Goal: Task Accomplishment & Management: Manage account settings

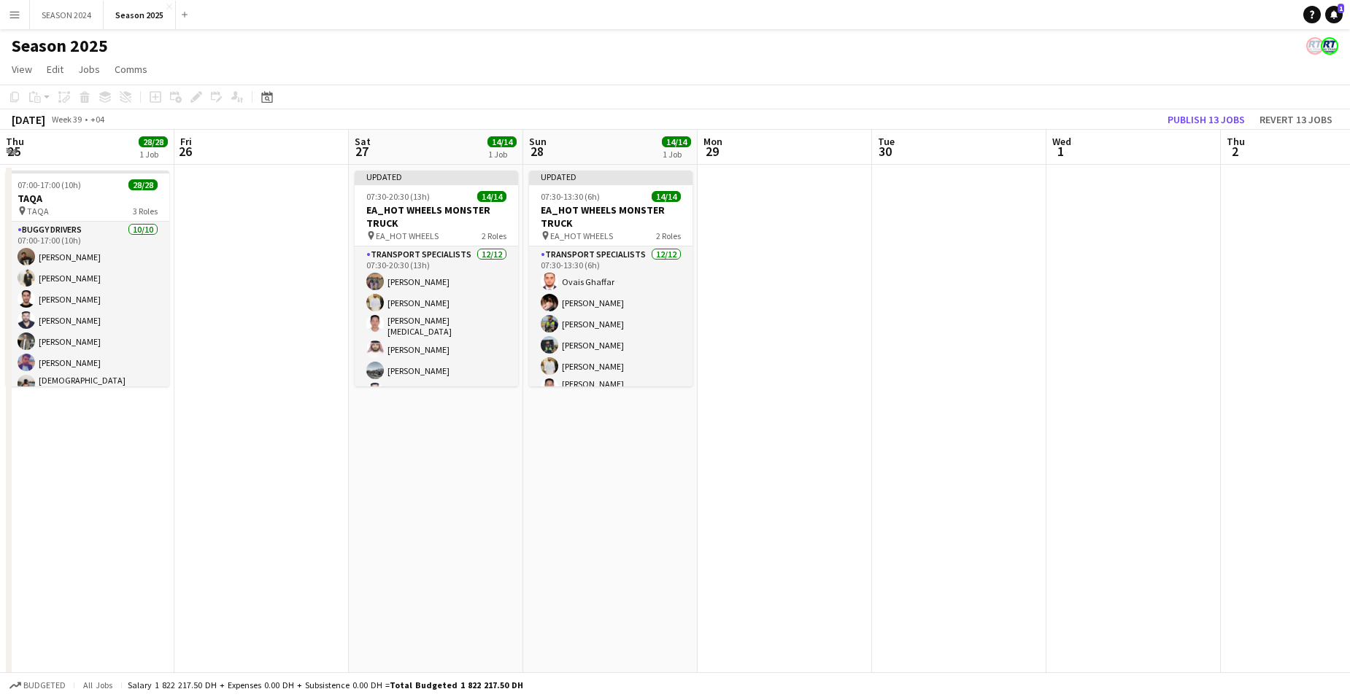
scroll to position [0, 345]
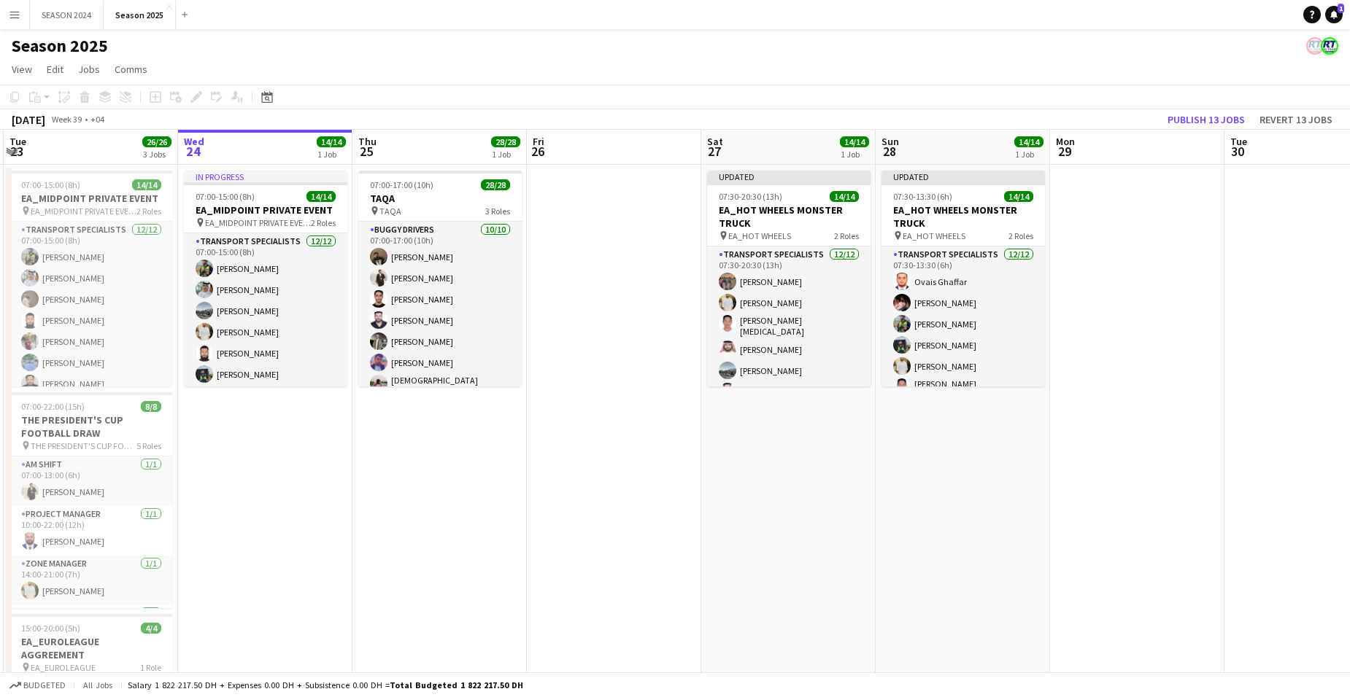
click at [1015, 510] on app-calendar-viewport "Sun 21 Mon 22 14/14 1 Job Tue 23 26/26 3 Jobs Wed 24 14/14 1 Job Thu 25 28/28 1…" at bounding box center [675, 476] width 1350 height 692
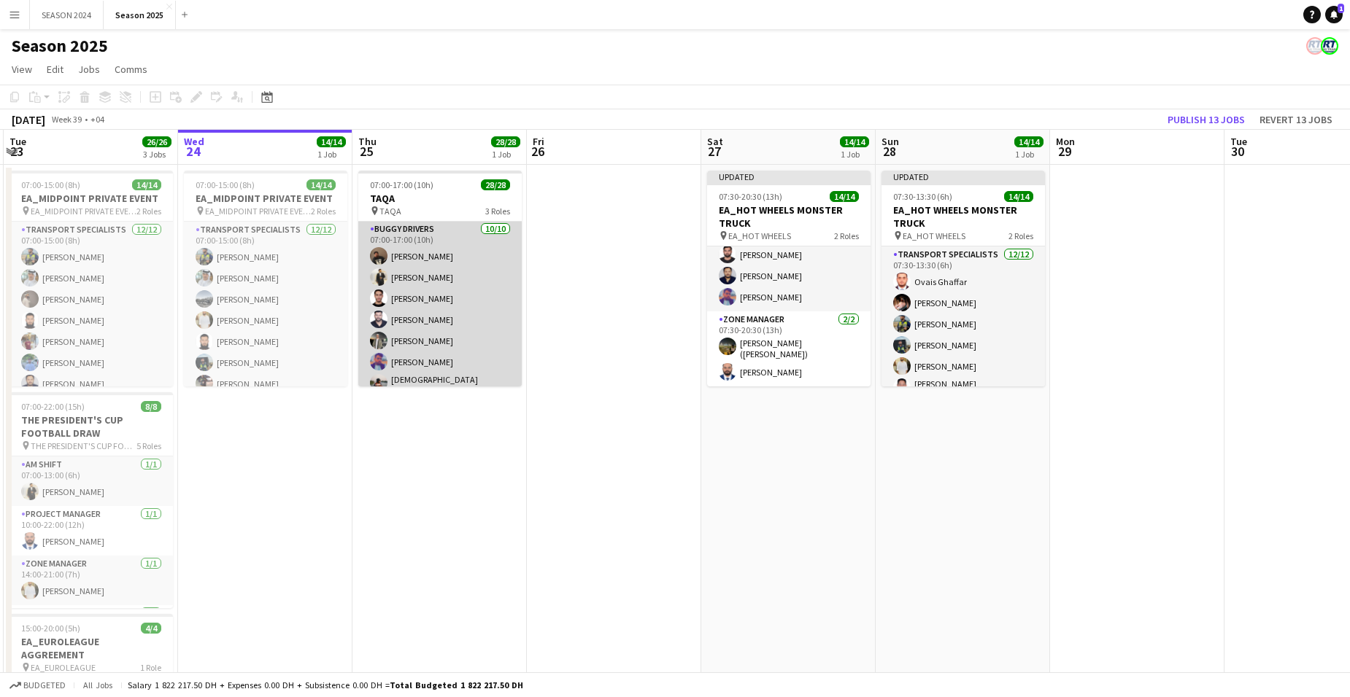
scroll to position [0, 0]
click at [456, 330] on app-card-role "BUGGY DRIVERS [DATE] 07:00-17:00 (10h) [PERSON_NAME] [PERSON_NAME] [PERSON_NAME…" at bounding box center [439, 346] width 163 height 249
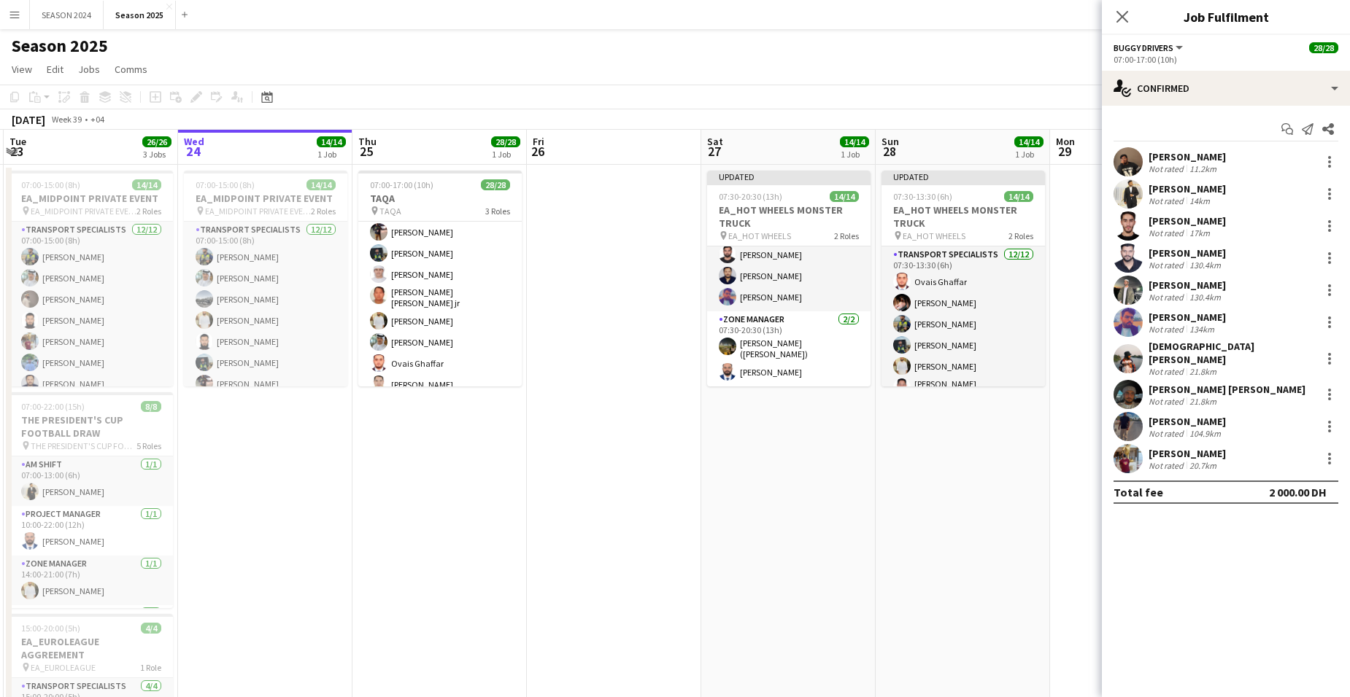
scroll to position [365, 0]
click at [412, 348] on app-card-role "Transport Specialists 15/15 07:00-17:00 (10h) [PERSON_NAME] [PERSON_NAME] [PERS…" at bounding box center [439, 284] width 163 height 350
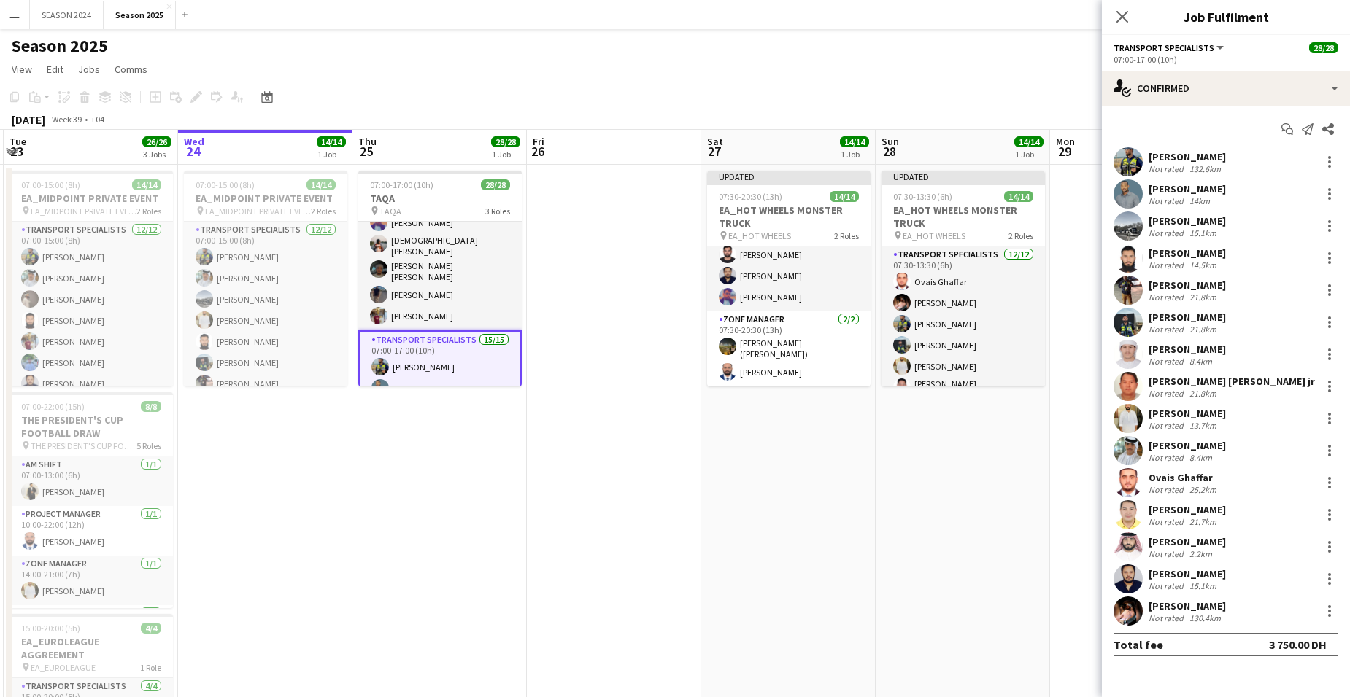
scroll to position [0, 0]
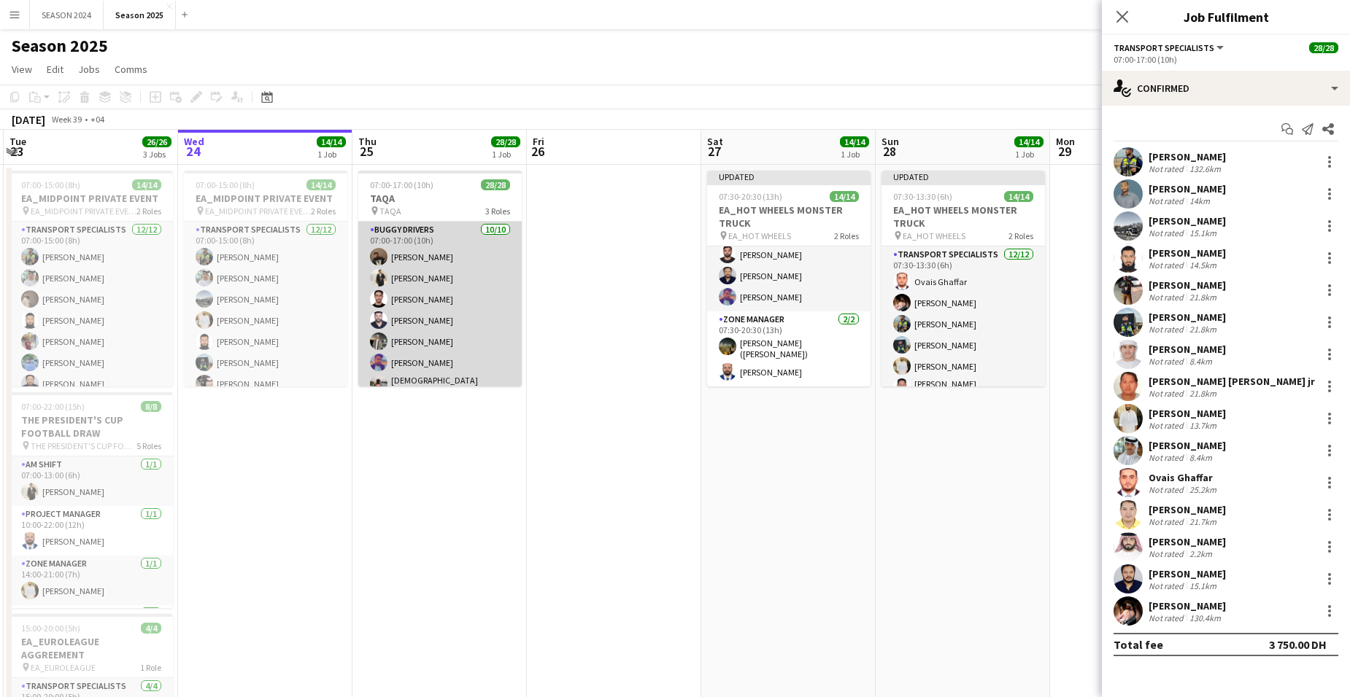
drag, startPoint x: 469, startPoint y: 351, endPoint x: 498, endPoint y: 342, distance: 29.8
click at [474, 349] on app-calendar-viewport "Sun 21 Mon 22 14/14 1 Job Tue 23 26/26 3 Jobs Wed 24 14/14 1 Job Thu 25 28/28 1…" at bounding box center [675, 476] width 1350 height 692
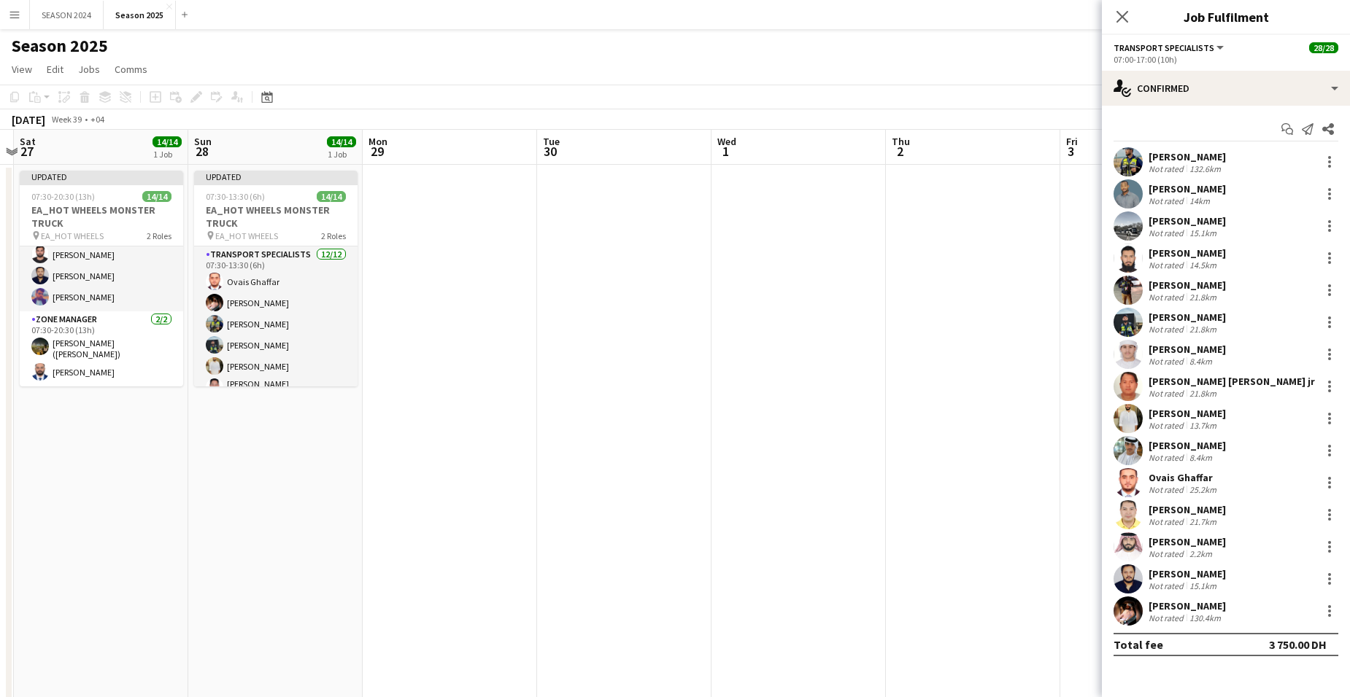
drag, startPoint x: 657, startPoint y: 491, endPoint x: 147, endPoint y: 496, distance: 509.9
click at [152, 499] on app-calendar-viewport "Tue 23 26/26 3 Jobs Wed 24 14/14 1 Job Thu 25 27/28 1 Job Fri 26 Sat 27 14/14 1…" at bounding box center [675, 476] width 1350 height 692
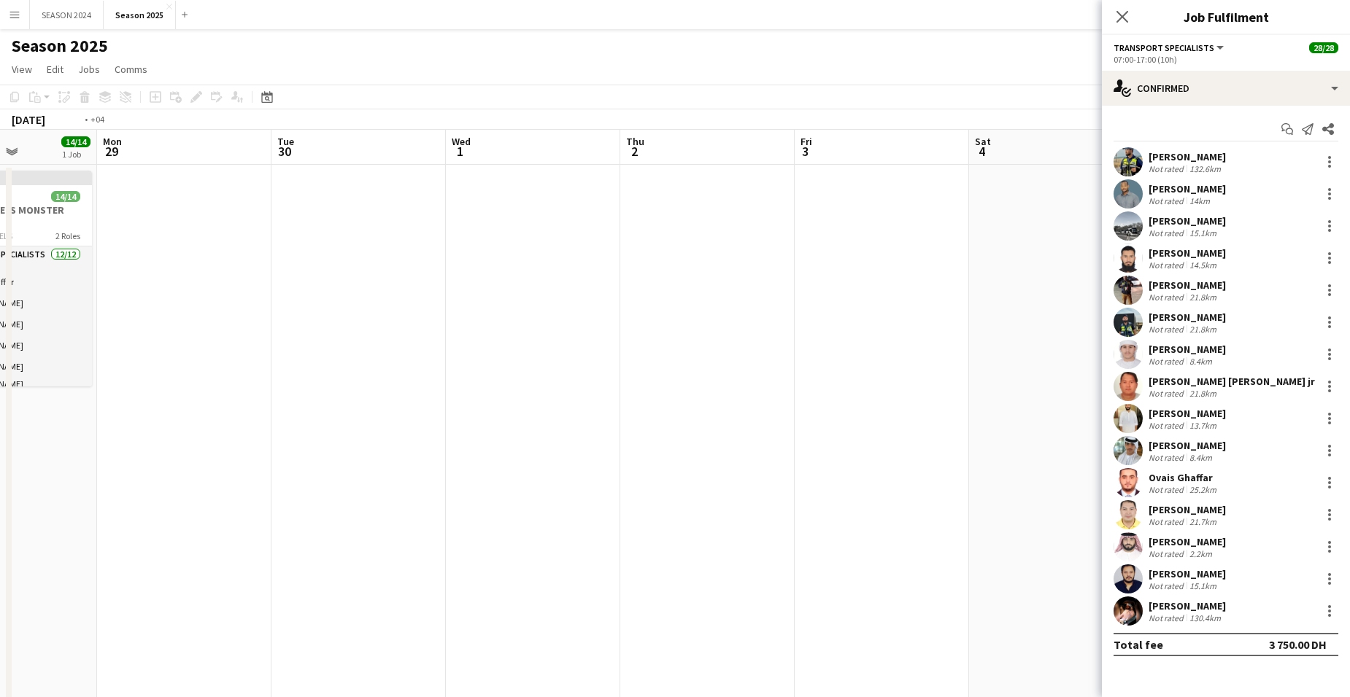
drag, startPoint x: 912, startPoint y: 379, endPoint x: 389, endPoint y: 365, distance: 523.2
click at [423, 368] on app-calendar-viewport "Thu 25 27/28 1 Job Fri 26 Sat 27 14/14 1 Job Sun 28 14/14 1 Job Mon 29 Tue 30 W…" at bounding box center [675, 476] width 1350 height 692
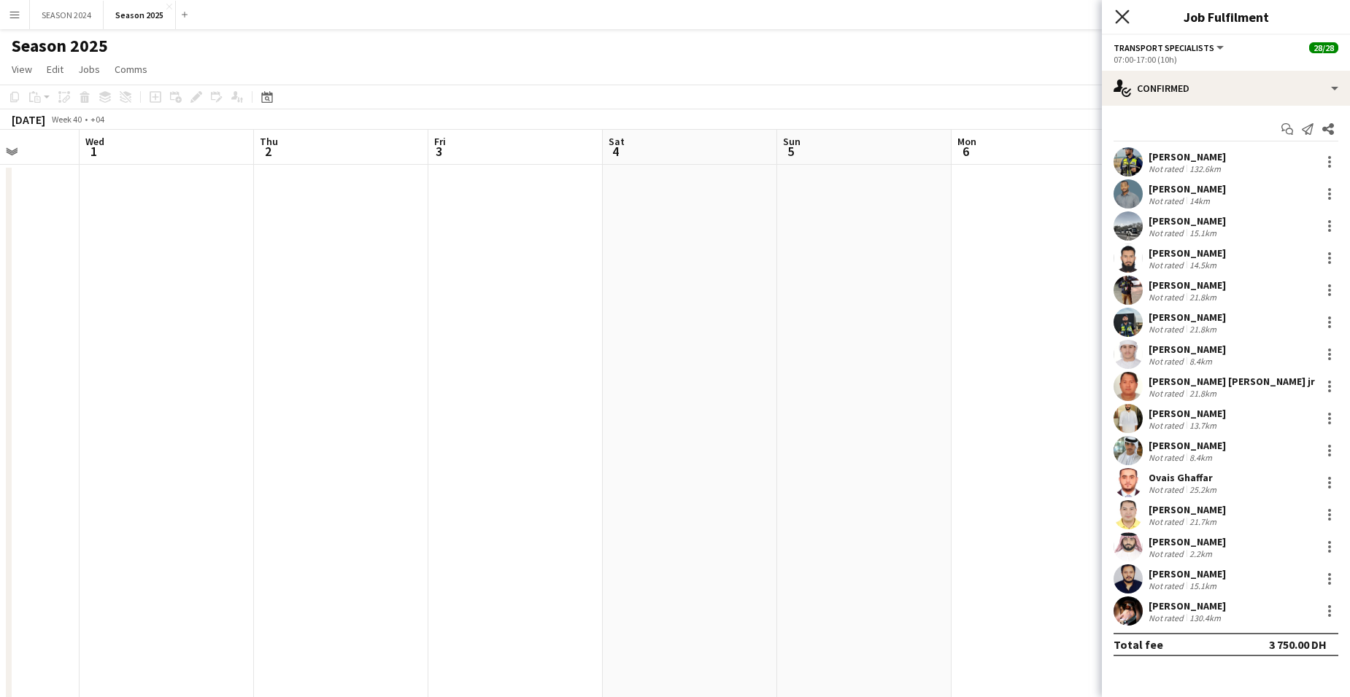
click at [1126, 22] on icon "Close pop-in" at bounding box center [1122, 16] width 14 height 14
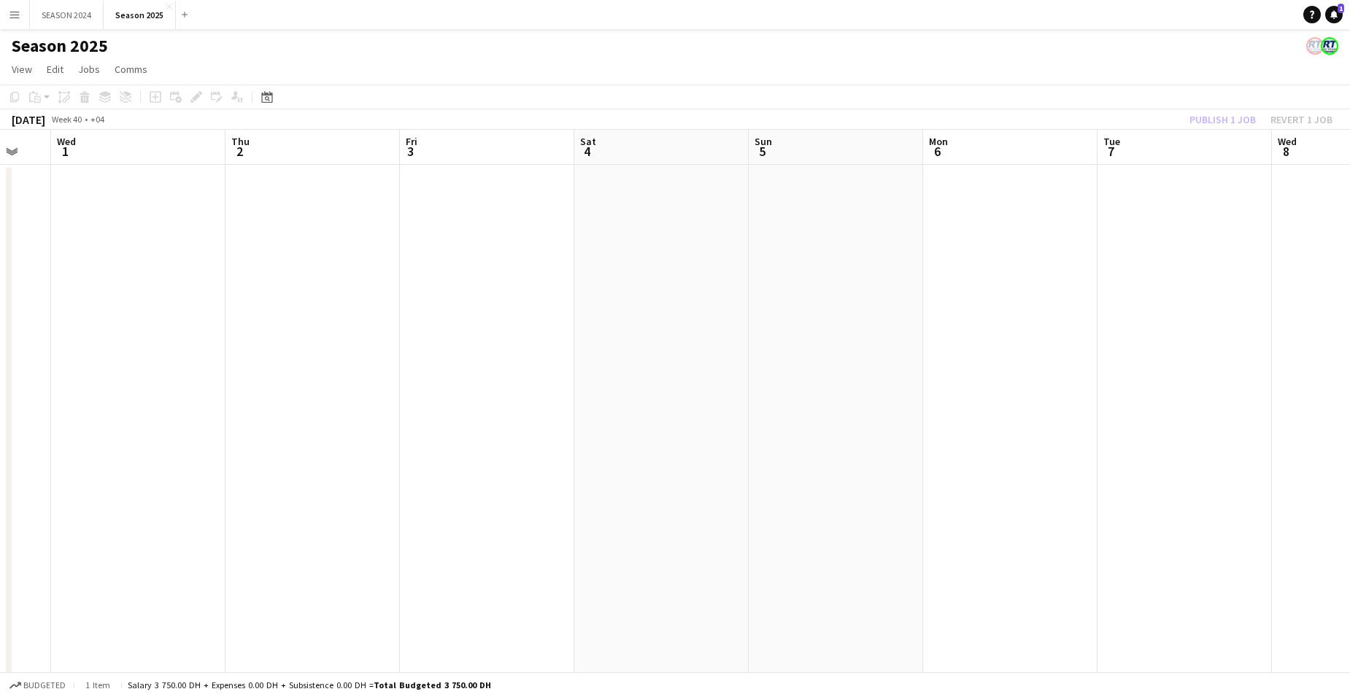
drag, startPoint x: 943, startPoint y: 410, endPoint x: 271, endPoint y: 473, distance: 674.8
click at [403, 472] on app-calendar-viewport "Sun 28 14/14 1 Job Mon 29 Tue 30 Wed 1 Thu 2 Fri 3 Sat 4 Sun 5 Mon 6 Tue 7 Wed …" at bounding box center [675, 476] width 1350 height 692
drag, startPoint x: 1182, startPoint y: 465, endPoint x: 375, endPoint y: 493, distance: 807.3
click at [511, 491] on app-calendar-viewport "Wed 1 Thu 2 Fri 3 Sat 4 Sun 5 Mon 6 Tue 7 Wed 8 Thu 9 Fri 10 Sat 11 Sun 12 Mon …" at bounding box center [675, 476] width 1350 height 692
drag, startPoint x: 775, startPoint y: 541, endPoint x: 543, endPoint y: 519, distance: 233.0
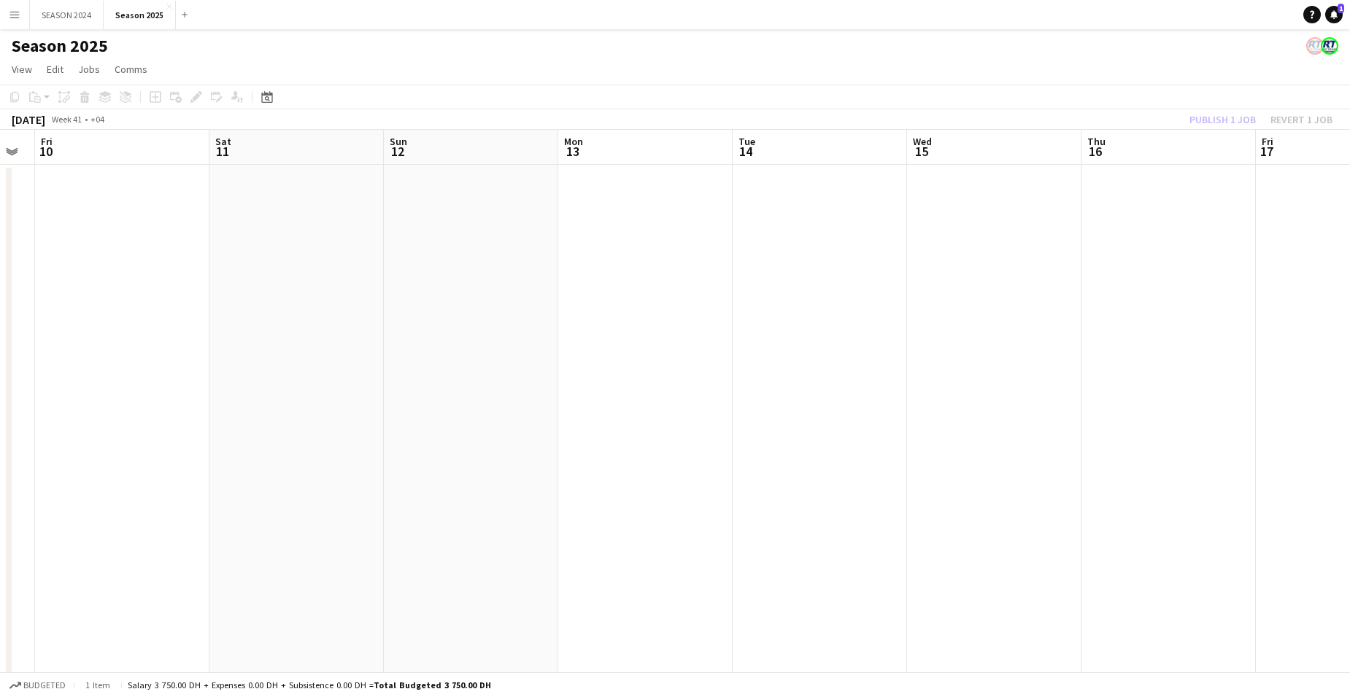
click at [648, 541] on app-calendar-viewport "Tue 7 Wed 8 Thu 9 Fri 10 Sat 11 Sun 12 Mon 13 Tue 14 Wed 15 Thu 16 Fri 17 Sat 1…" at bounding box center [675, 476] width 1350 height 692
click at [568, 525] on app-calendar-viewport "Tue 7 Wed 8 Thu 9 Fri 10 Sat 11 Sun 12 Mon 13 Tue 14 Wed 15 Thu 16 Fri 17 Sat 1…" at bounding box center [675, 476] width 1350 height 692
drag, startPoint x: 1176, startPoint y: 467, endPoint x: 481, endPoint y: 518, distance: 696.4
click at [678, 516] on app-calendar-viewport "Fri 10 Sat 11 Sun 12 Mon 13 Tue 14 Wed 15 Thu 16 Fri 17 Sat 18 Sun 19 Mon 20 Tu…" at bounding box center [675, 476] width 1350 height 692
drag, startPoint x: 1151, startPoint y: 475, endPoint x: 558, endPoint y: 499, distance: 593.6
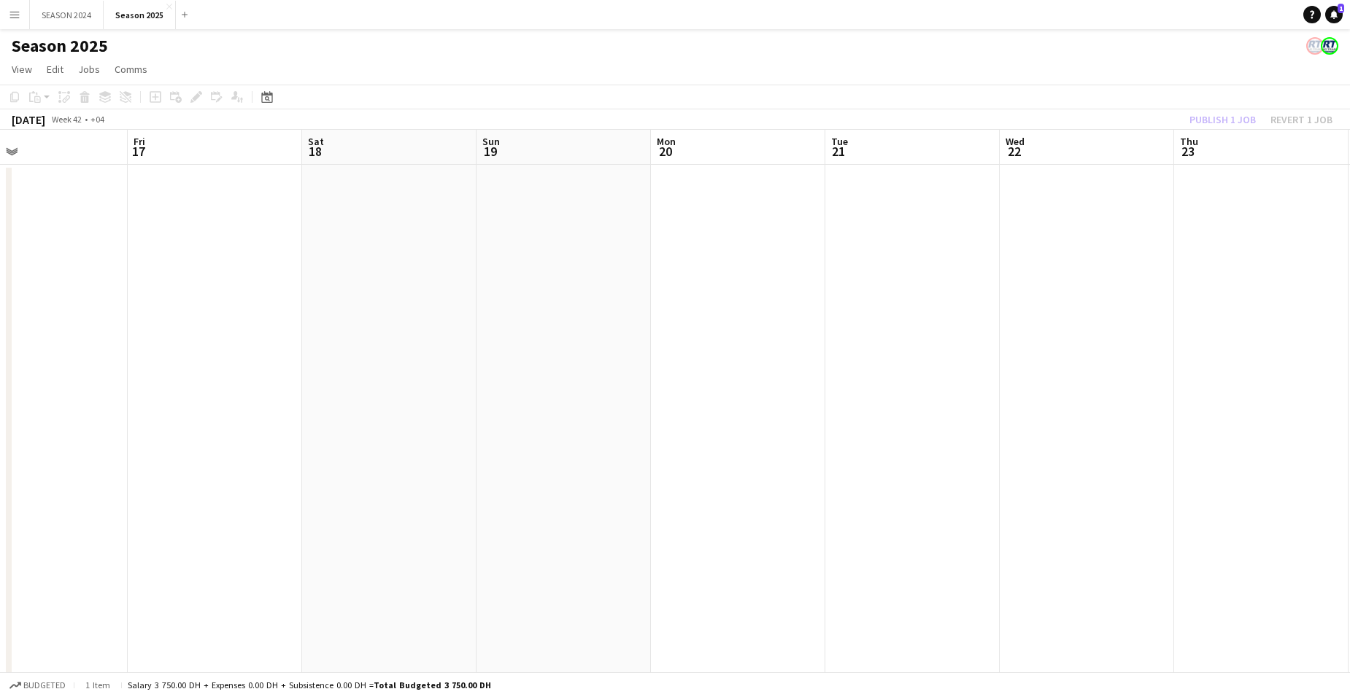
click at [887, 506] on app-calendar-viewport "Mon 13 Tue 14 Wed 15 Thu 16 Fri 17 Sat 18 Sun 19 Mon 20 Tue 21 Wed 22 Thu 23 Fr…" at bounding box center [675, 476] width 1350 height 692
drag, startPoint x: 986, startPoint y: 443, endPoint x: 638, endPoint y: 510, distance: 354.4
click at [665, 508] on app-calendar-viewport "Wed 15 Thu 16 Fri 17 Sat 18 Sun 19 Mon 20 Tue 21 Wed 22 Thu 23 Fri 24 Sat 25 Su…" at bounding box center [675, 476] width 1350 height 692
drag, startPoint x: 1279, startPoint y: 422, endPoint x: 868, endPoint y: 477, distance: 414.4
click at [1005, 465] on app-calendar-viewport "Fri 17 Sat 18 Sun 19 Mon 20 Tue 21 Wed 22 Thu 23 Fri 24 Sat 25 Sun 26 Mon 27 Tu…" at bounding box center [675, 476] width 1350 height 692
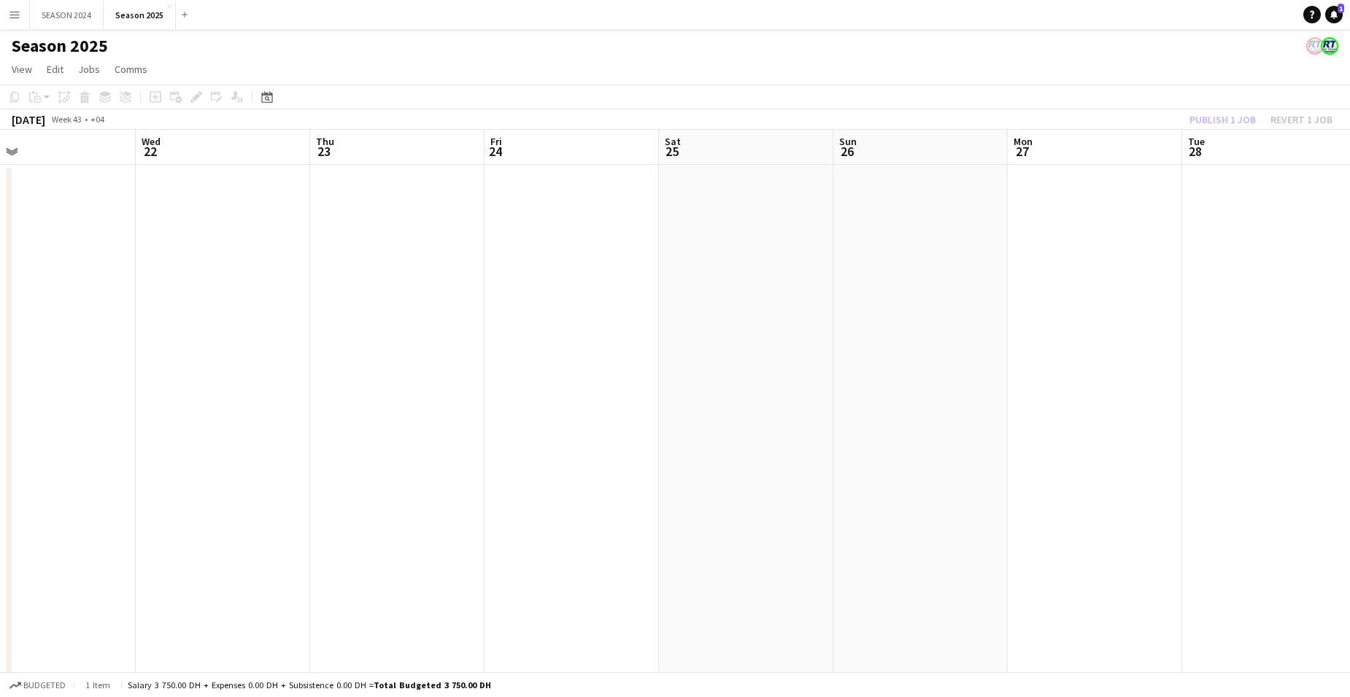
click at [996, 473] on app-calendar-viewport "Sun 19 Mon 20 Tue 21 Wed 22 Thu 23 Fri 24 Sat 25 Sun 26 Mon 27 Tue 28 Wed 29 Th…" at bounding box center [675, 476] width 1350 height 692
drag, startPoint x: 983, startPoint y: 449, endPoint x: 714, endPoint y: 451, distance: 269.2
click at [801, 447] on app-calendar-viewport "Sun 19 Mon 20 Tue 21 Wed 22 Thu 23 Fri 24 Sat 25 Sun 26 Mon 27 Tue 28 Wed 29 Th…" at bounding box center [675, 476] width 1350 height 692
click at [935, 465] on app-calendar-viewport "Sun 19 Mon 20 Tue 21 Wed 22 Thu 23 Fri 24 Sat 25 Sun 26 Mon 27 Tue 28 Wed 29 Th…" at bounding box center [675, 476] width 1350 height 692
drag, startPoint x: 1094, startPoint y: 438, endPoint x: 812, endPoint y: 454, distance: 282.0
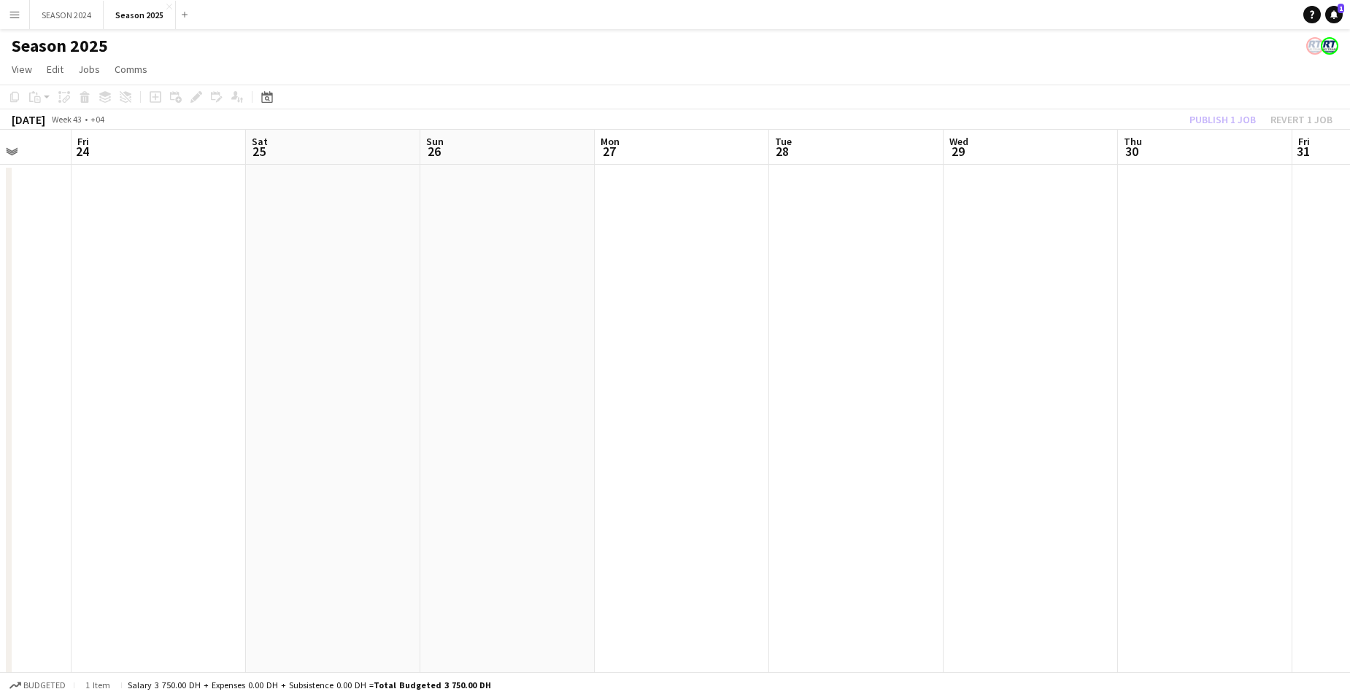
click at [935, 462] on app-calendar-viewport "Tue 21 Wed 22 Thu 23 Fri 24 Sat 25 Sun 26 Mon 27 Tue 28 Wed 29 Thu 30 Fri 31 Sa…" at bounding box center [675, 476] width 1350 height 692
drag, startPoint x: 970, startPoint y: 405, endPoint x: 703, endPoint y: 403, distance: 267.0
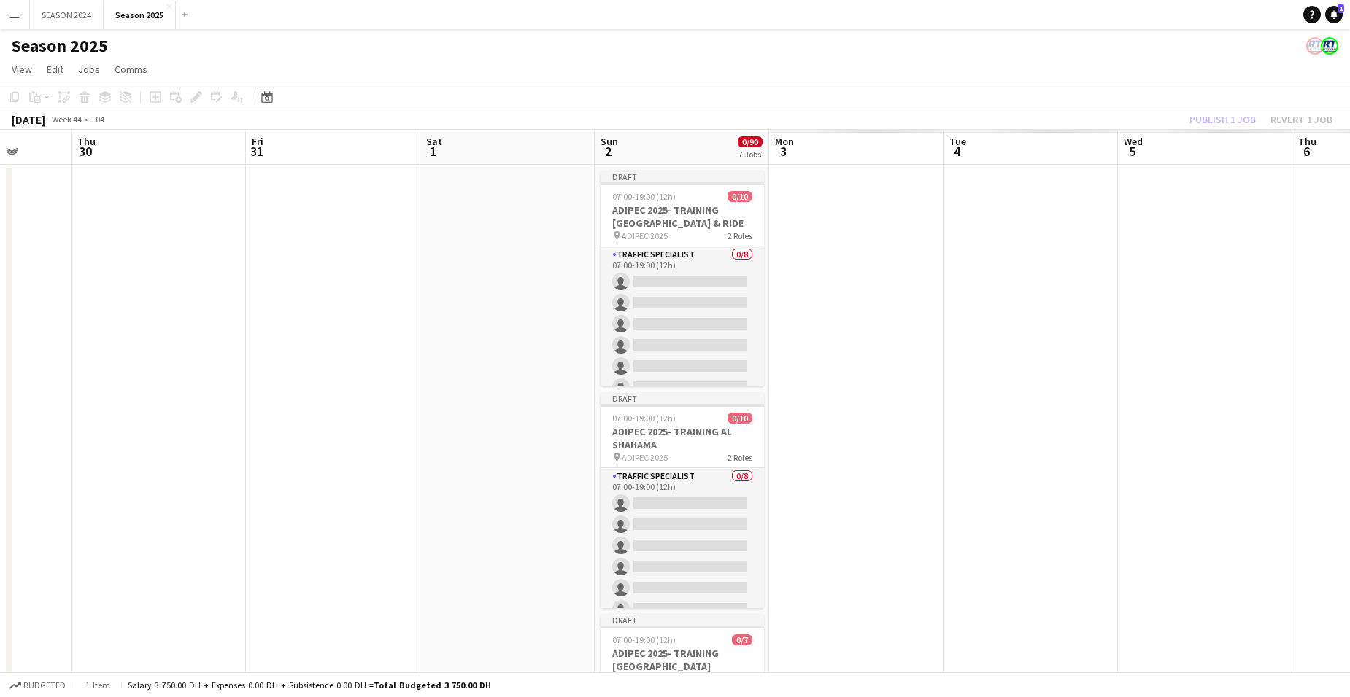
drag, startPoint x: 759, startPoint y: 382, endPoint x: 525, endPoint y: 395, distance: 234.5
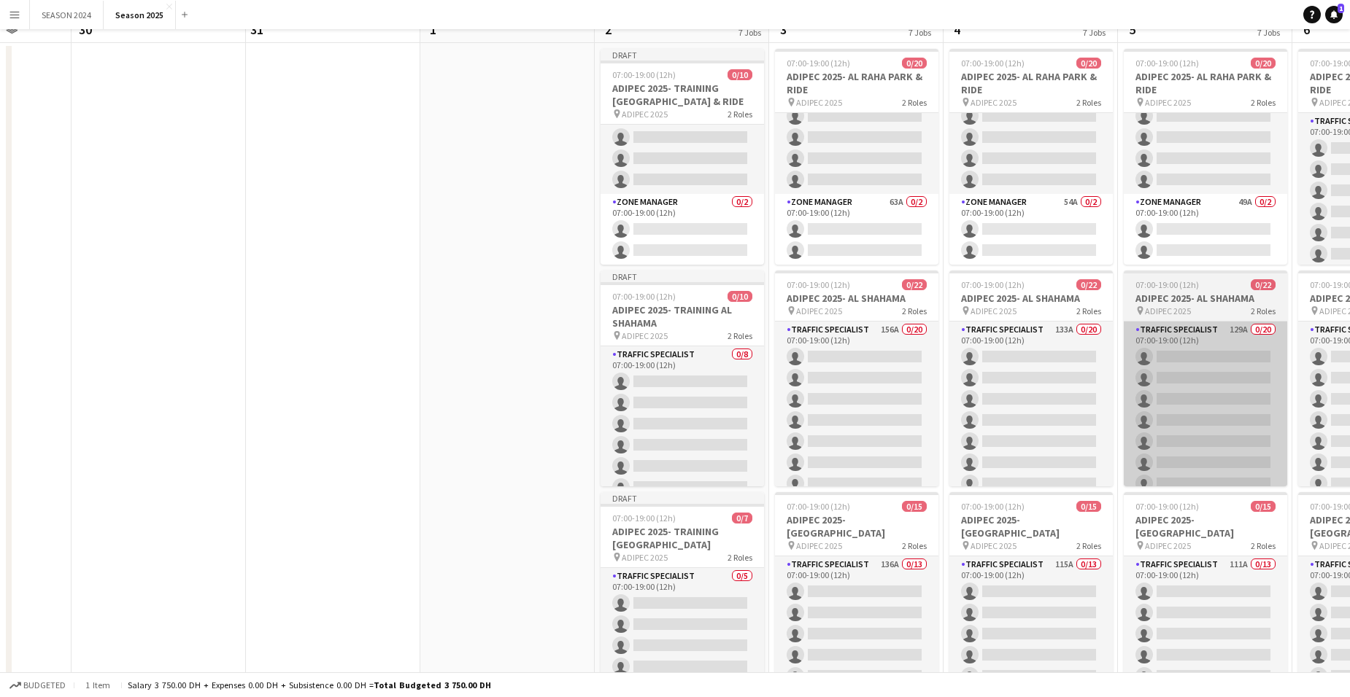
scroll to position [0, 0]
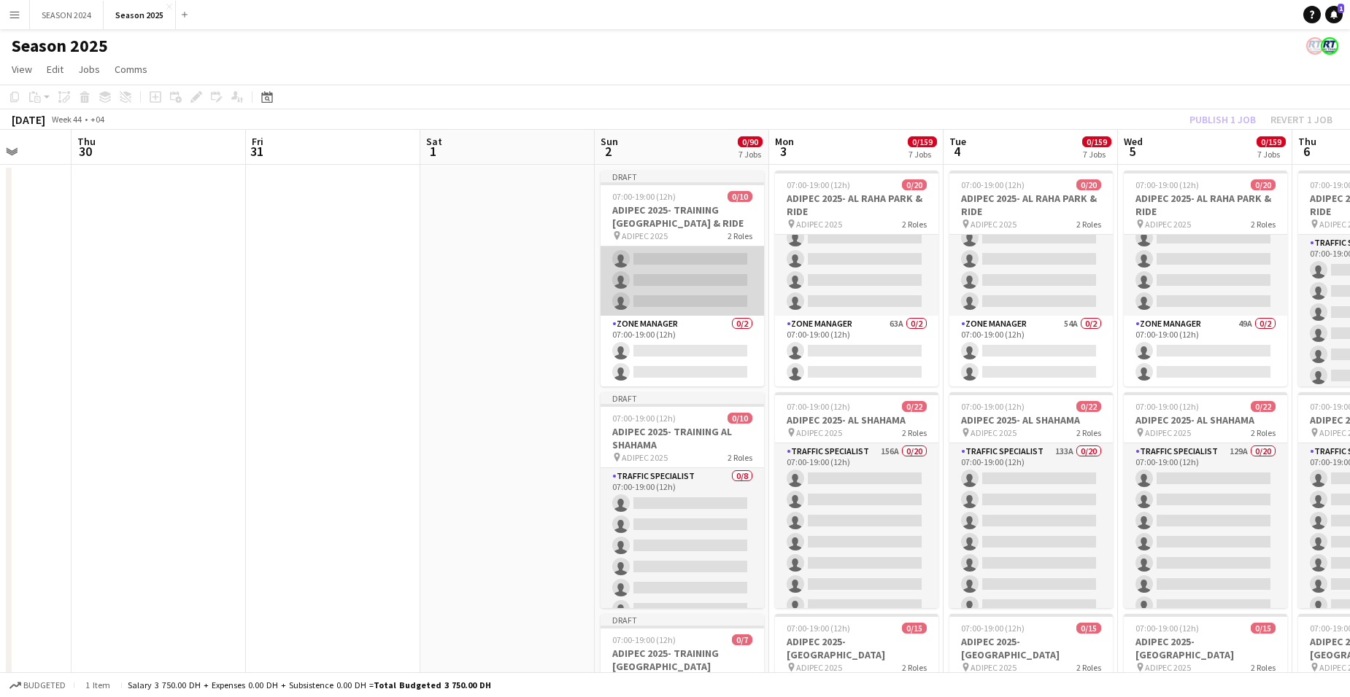
click at [673, 271] on app-card-role "Traffic Specialist 0/8 07:00-19:00 (12h) single-neutral-actions single-neutral-…" at bounding box center [681, 217] width 163 height 198
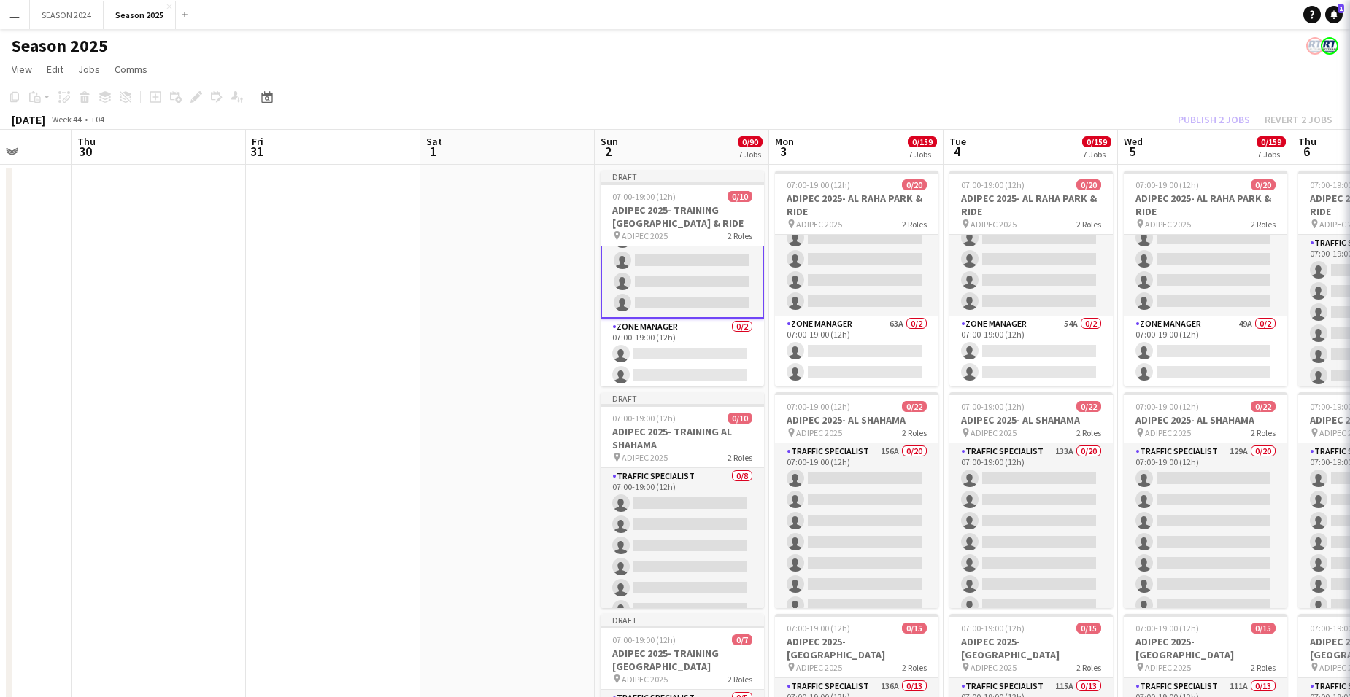
scroll to position [130, 0]
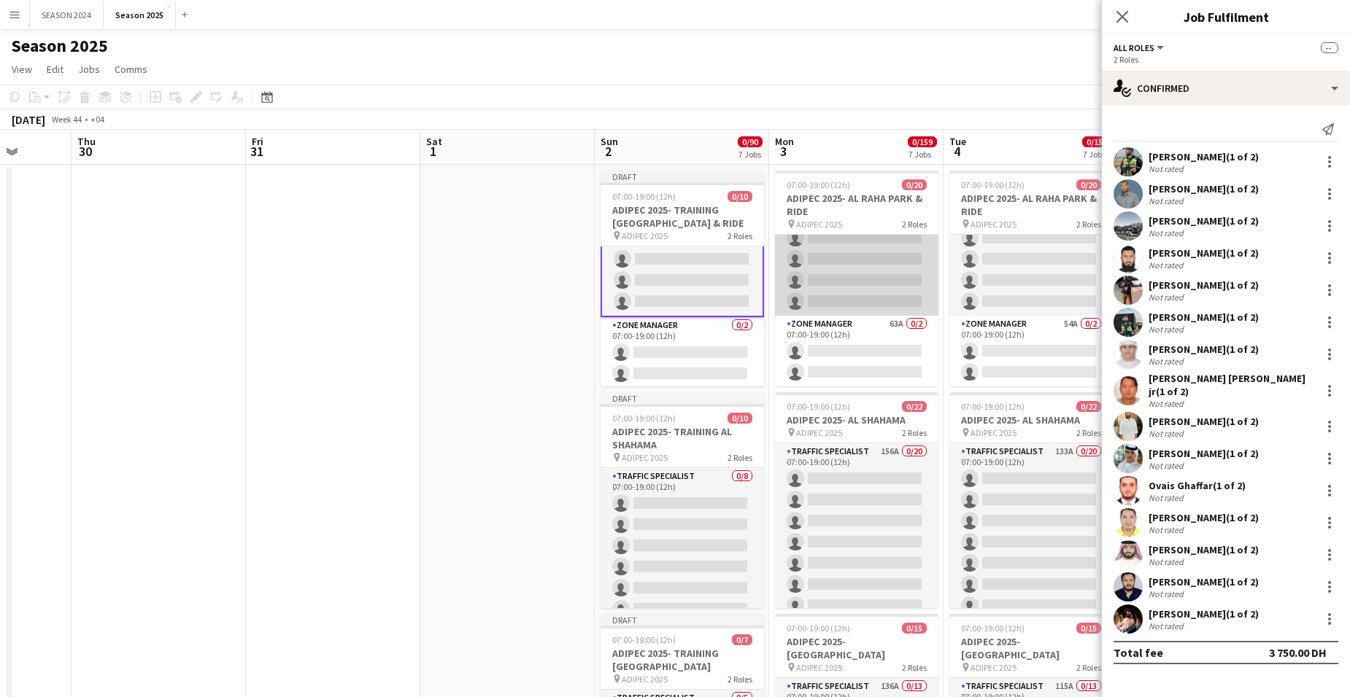
click at [881, 266] on app-card-role "Traffic Specialist 192A 0/18 07:00-19:00 (12h) single-neutral-actions single-ne…" at bounding box center [856, 111] width 163 height 409
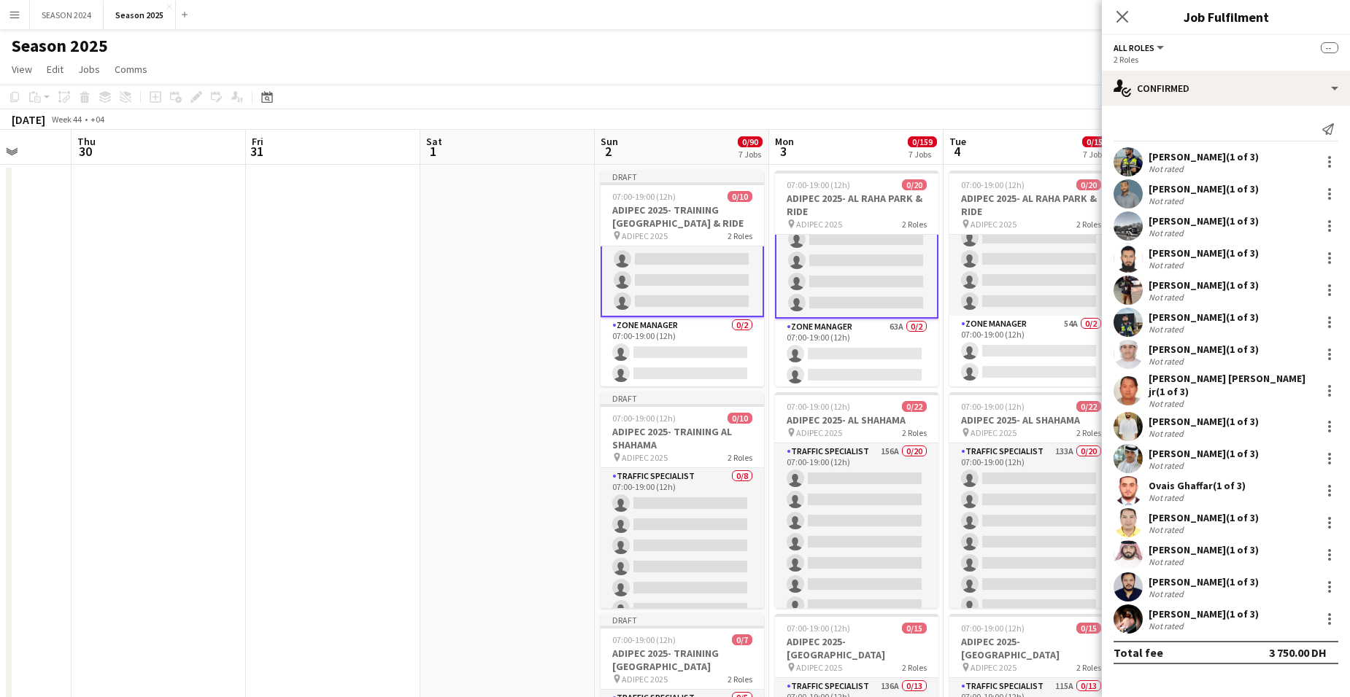
scroll to position [330, 0]
click at [994, 265] on app-card-role "Traffic Specialist 167A 0/18 07:00-19:00 (12h) single-neutral-actions single-ne…" at bounding box center [1030, 111] width 163 height 409
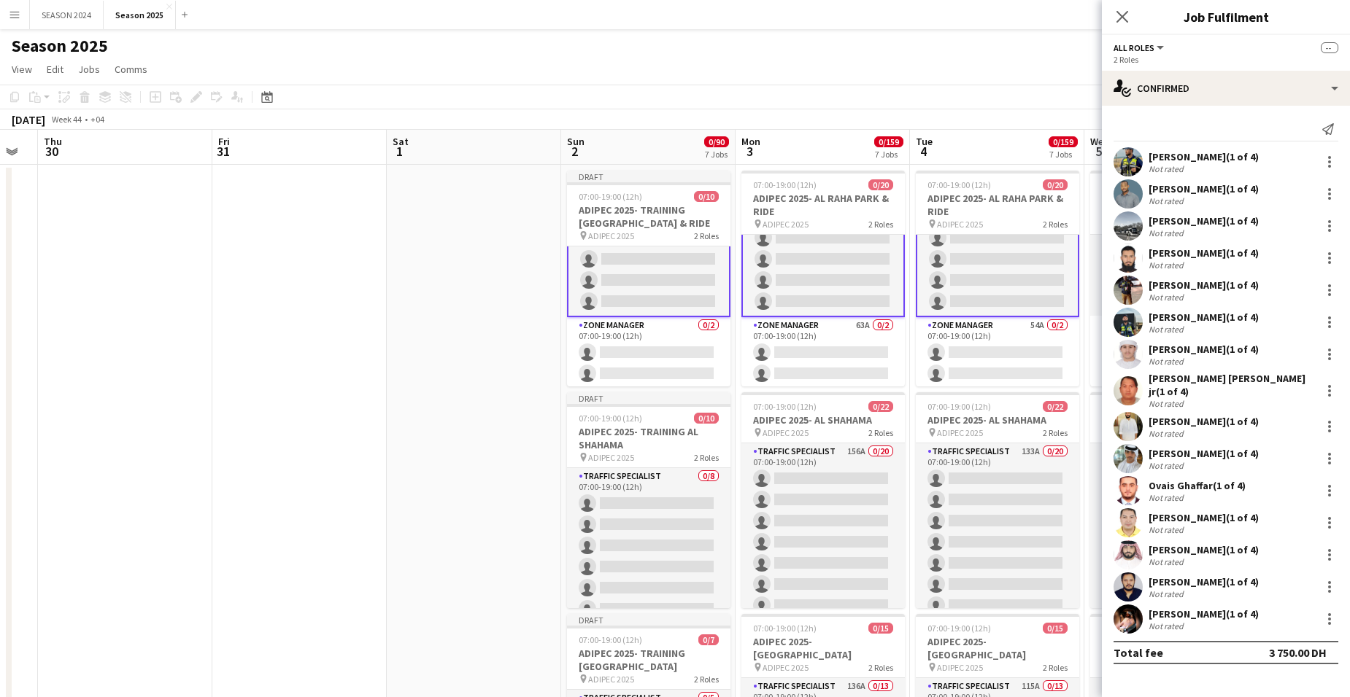
scroll to position [0, 535]
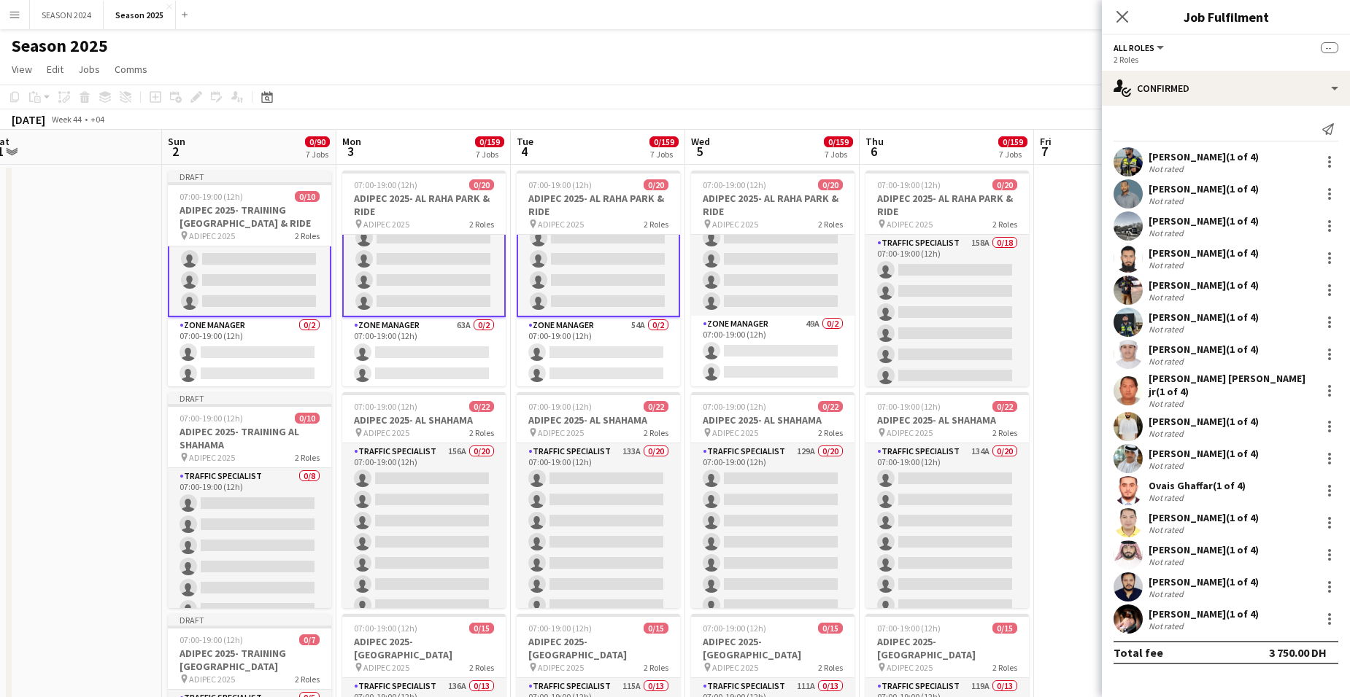
drag, startPoint x: 1019, startPoint y: 268, endPoint x: 587, endPoint y: 306, distance: 434.3
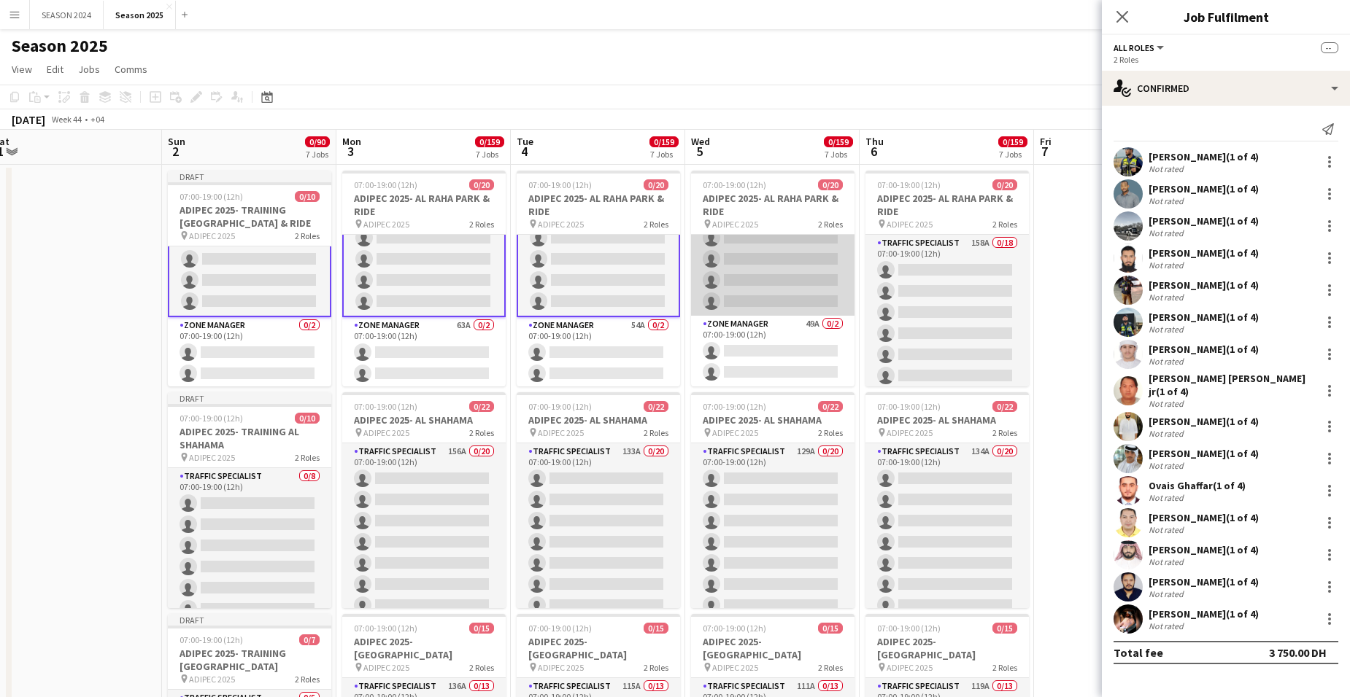
click at [785, 272] on app-card-role "Traffic Specialist 165A 0/18 07:00-19:00 (12h) single-neutral-actions single-ne…" at bounding box center [772, 111] width 163 height 409
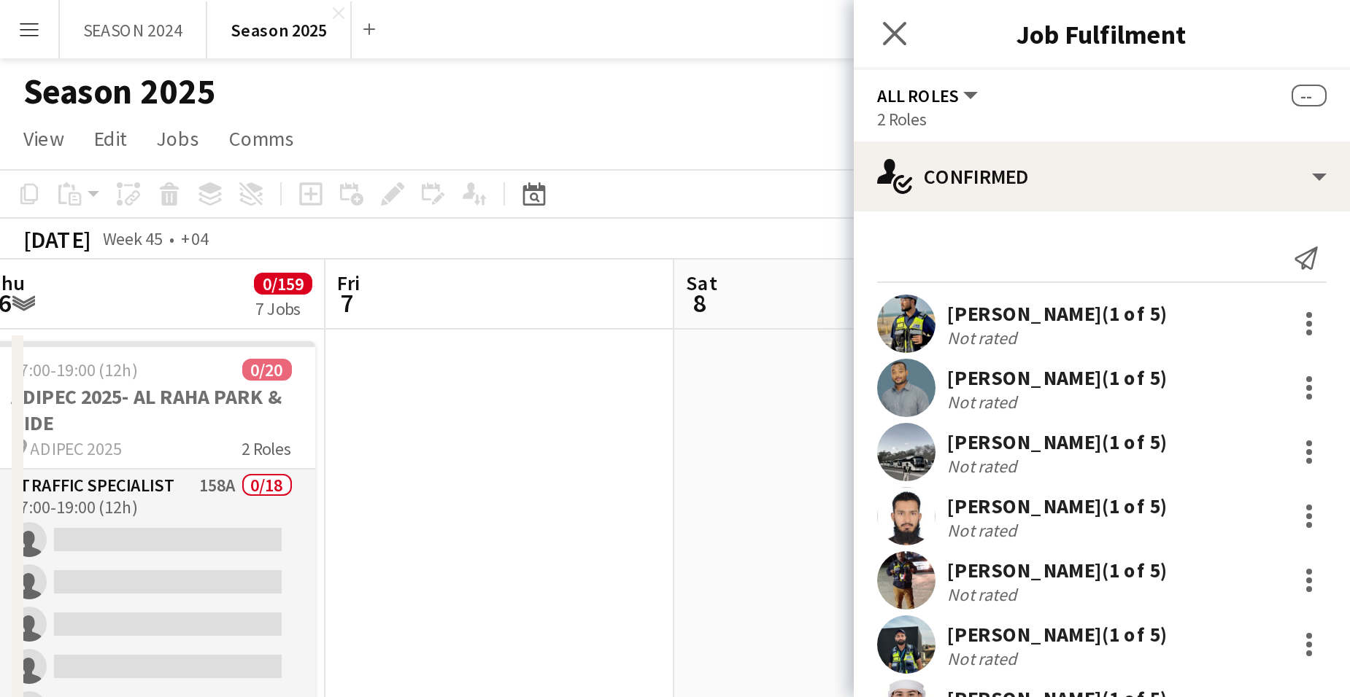
scroll to position [0, 0]
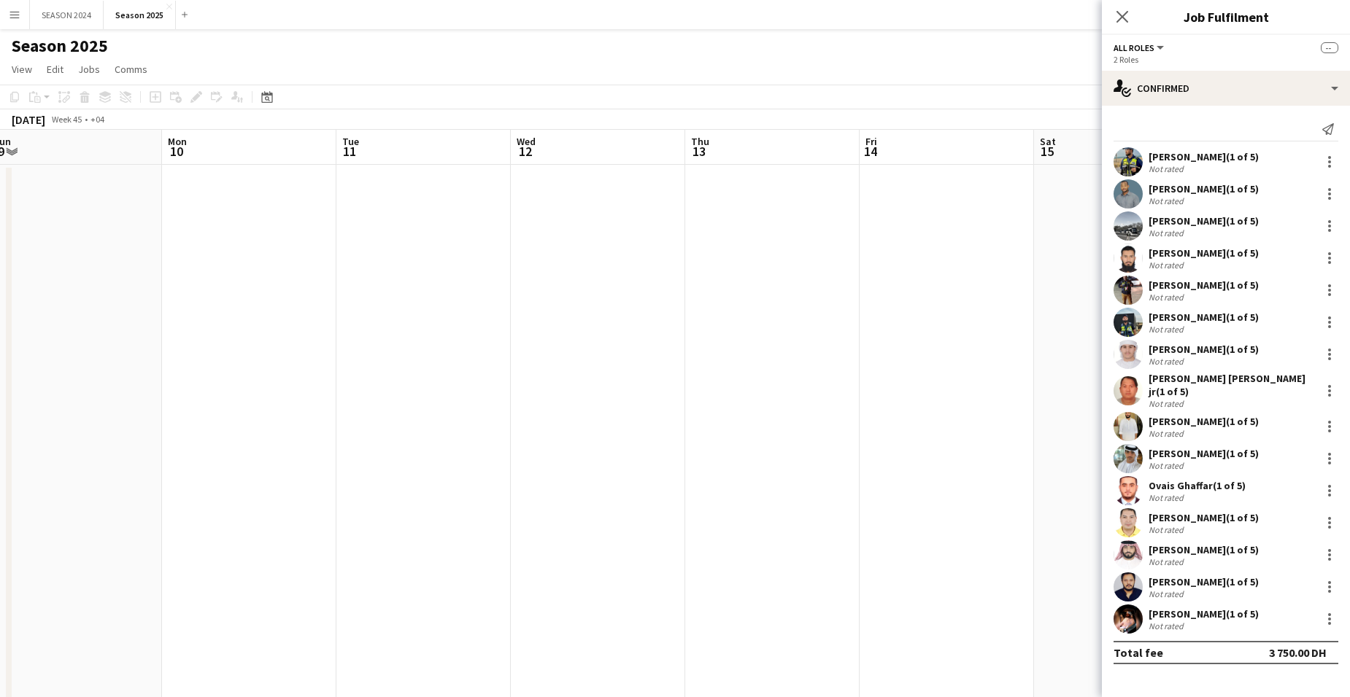
click at [1056, 65] on app-page-menu "View Day view expanded Day view collapsed Month view Date picker Jump to [DATE]…" at bounding box center [675, 71] width 1350 height 28
